Goal: Task Accomplishment & Management: Manage account settings

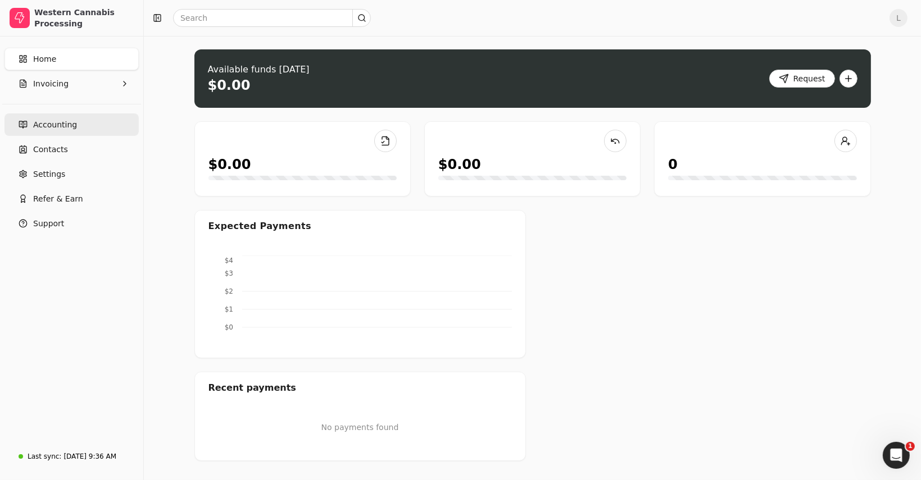
click at [67, 130] on span "Accounting" at bounding box center [55, 125] width 44 height 12
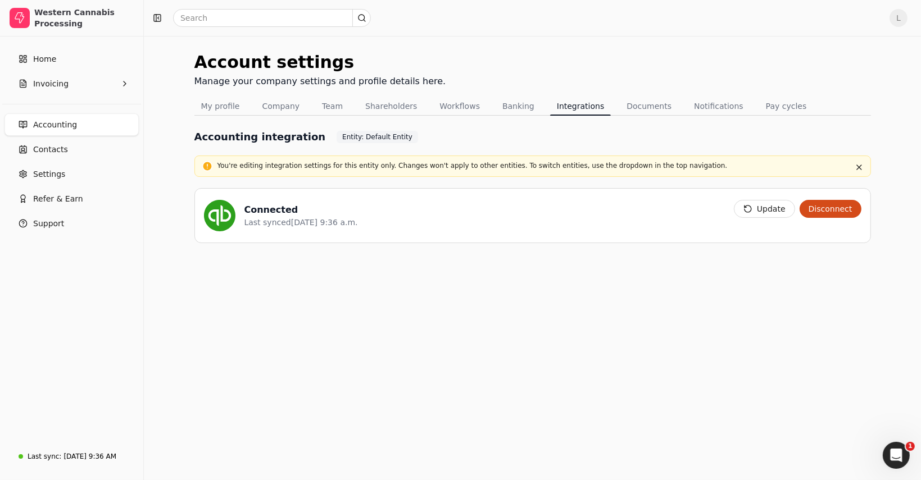
click at [825, 212] on button "Disconnect" at bounding box center [830, 209] width 62 height 18
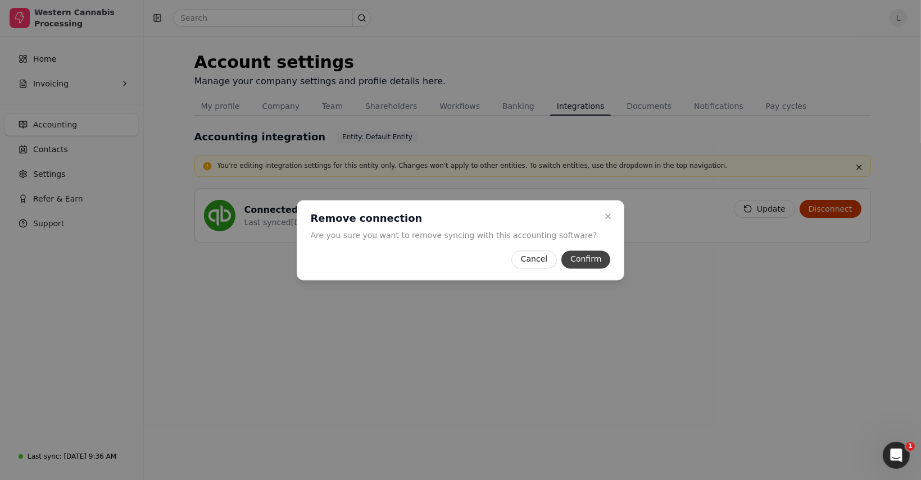
click at [583, 262] on button "Confirm" at bounding box center [585, 260] width 49 height 18
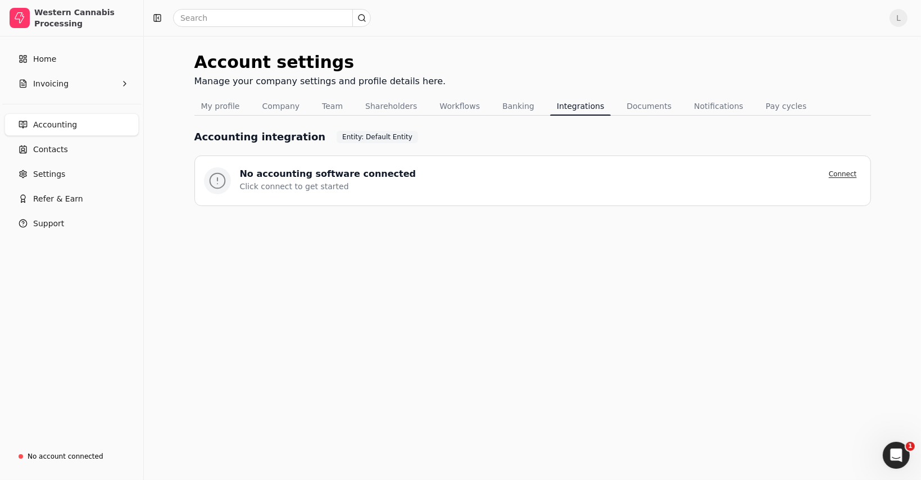
click at [854, 175] on button "Connect" at bounding box center [842, 173] width 37 height 13
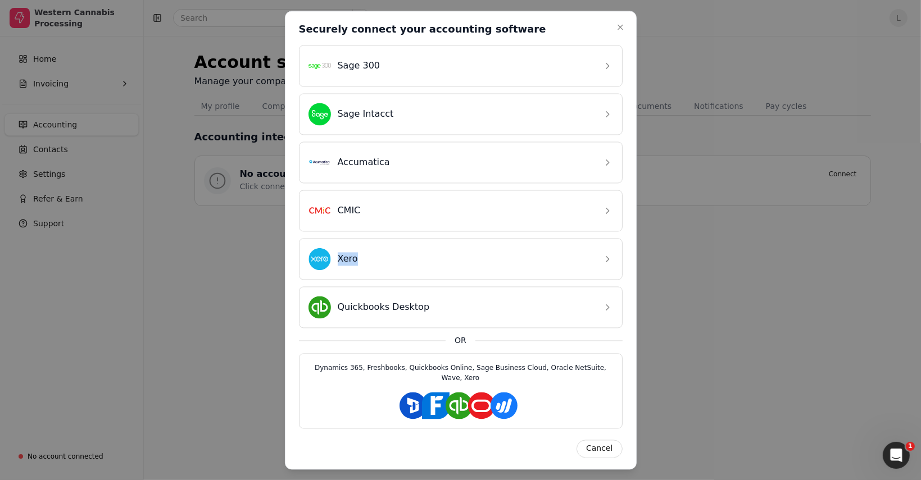
drag, startPoint x: 483, startPoint y: 311, endPoint x: 503, endPoint y: 238, distance: 75.8
click at [503, 238] on div "Sage 300 Sage Intacct Accumatica CMIC Xero Quickbooks Desktop OR Dynamics 365, …" at bounding box center [461, 251] width 324 height 413
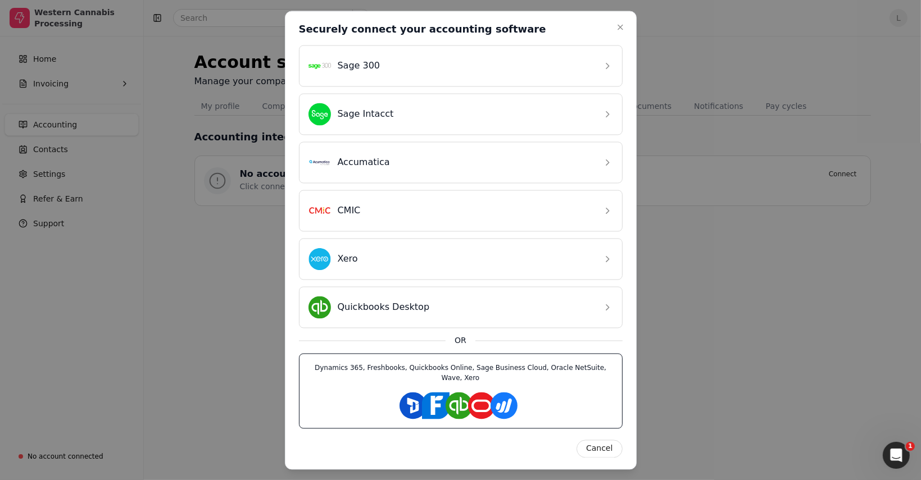
click at [475, 392] on rect at bounding box center [481, 405] width 27 height 27
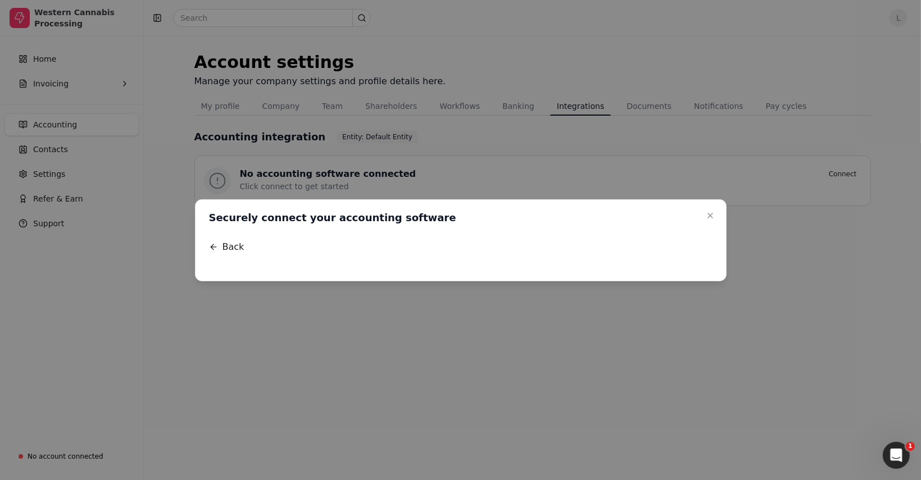
click at [272, 234] on div at bounding box center [460, 234] width 521 height 0
click at [426, 234] on div at bounding box center [460, 234] width 521 height 0
